Goal: Information Seeking & Learning: Learn about a topic

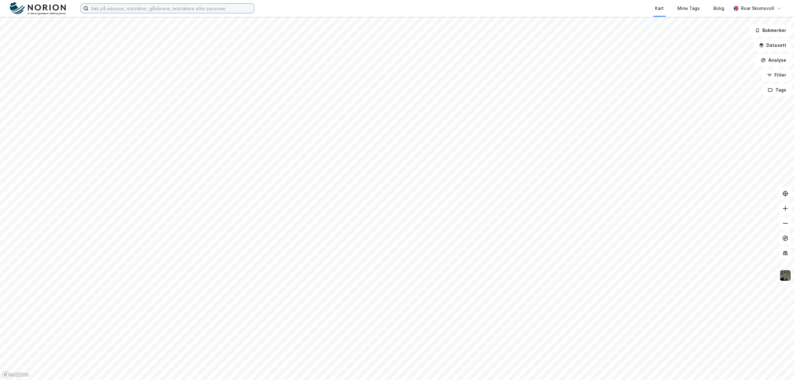
click at [136, 6] on input at bounding box center [171, 8] width 166 height 9
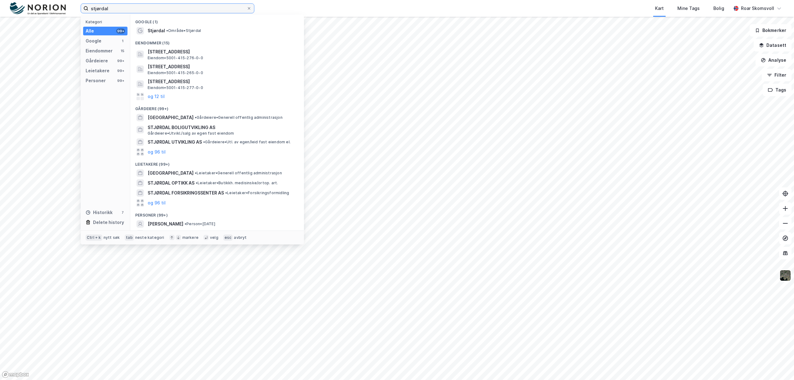
type input "stjørdal"
click at [169, 33] on span "• Område • [GEOGRAPHIC_DATA]" at bounding box center [183, 30] width 35 height 5
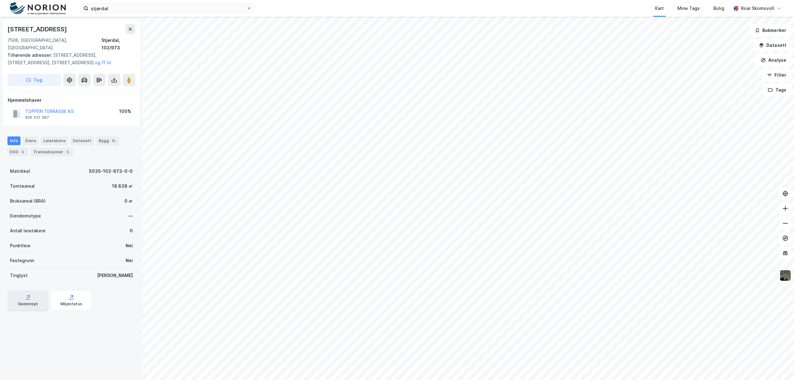
click at [24, 293] on div "Geoinnsyn" at bounding box center [27, 300] width 41 height 20
